Goal: Book appointment/travel/reservation

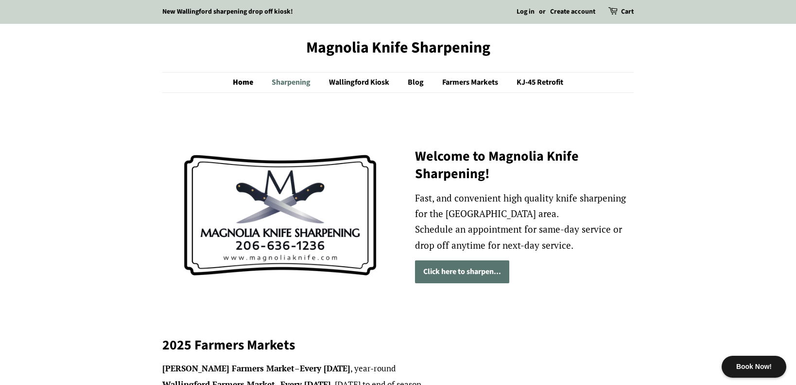
click at [288, 83] on link "Sharpening" at bounding box center [292, 82] width 56 height 20
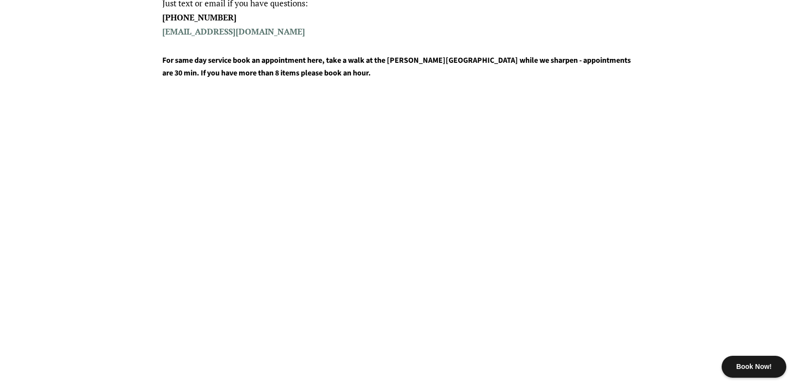
scroll to position [488, 0]
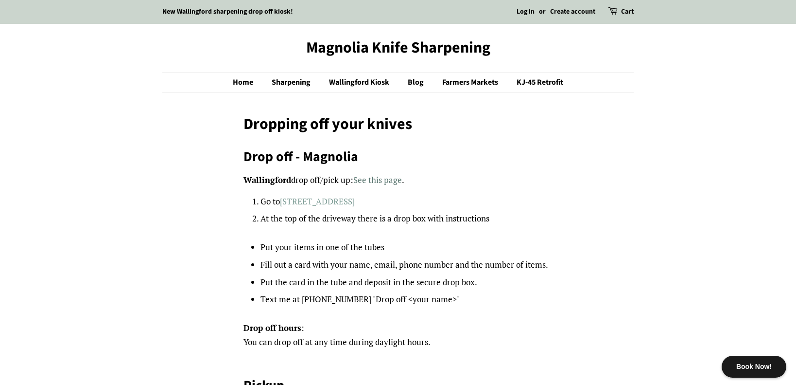
click at [339, 203] on link "[STREET_ADDRESS]" at bounding box center [317, 200] width 75 height 11
